Goal: Task Accomplishment & Management: Manage account settings

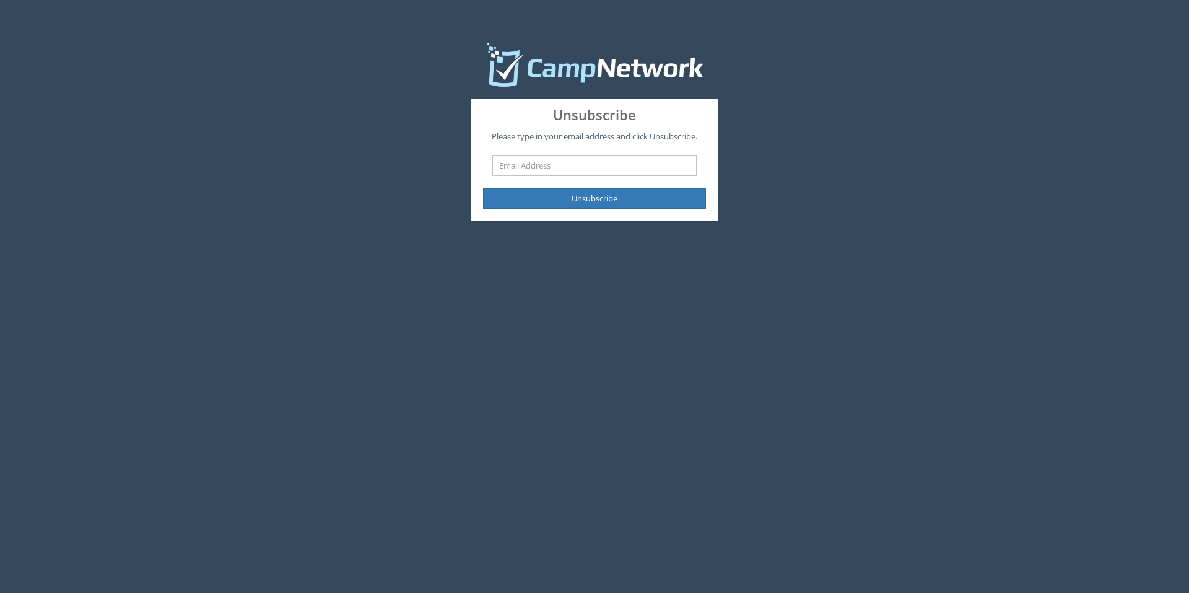
click at [556, 160] on input "text" at bounding box center [594, 165] width 204 height 21
type input "[PERSON_NAME][EMAIL_ADDRESS][DOMAIN_NAME]"
click at [560, 199] on button "Unsubscribe" at bounding box center [594, 198] width 223 height 20
